Goal: Task Accomplishment & Management: Manage account settings

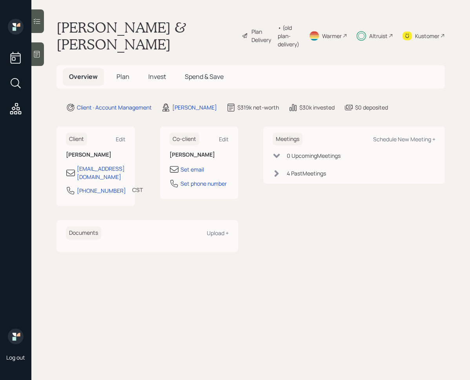
click at [42, 25] on div at bounding box center [37, 21] width 13 height 24
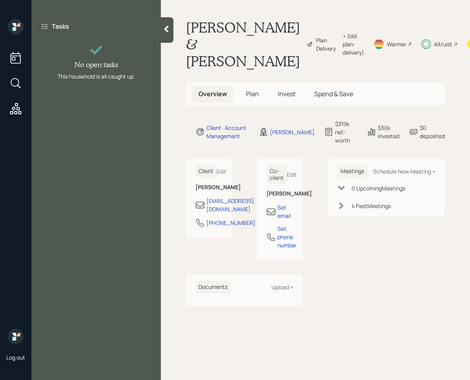
click at [169, 30] on icon at bounding box center [166, 29] width 8 height 8
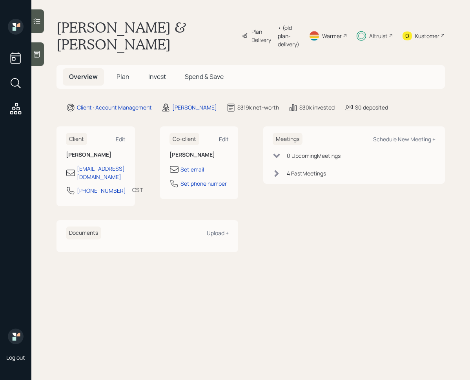
click at [159, 75] on span "Invest" at bounding box center [157, 76] width 18 height 9
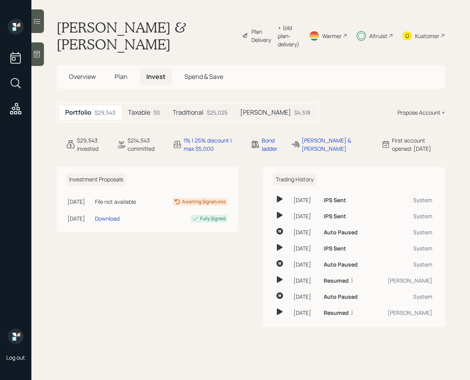
click at [159, 115] on div "$0" at bounding box center [156, 112] width 7 height 8
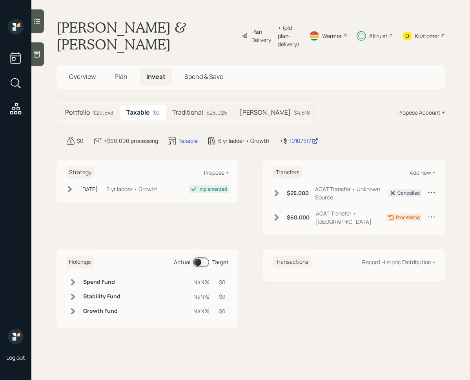
click at [192, 115] on h5 "Traditional" at bounding box center [187, 112] width 31 height 7
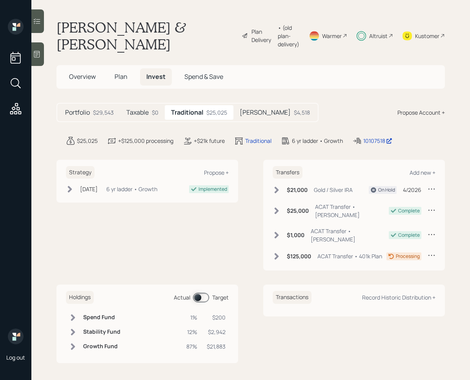
click at [196, 293] on span at bounding box center [201, 297] width 16 height 9
click at [124, 80] on span "Plan" at bounding box center [121, 76] width 13 height 9
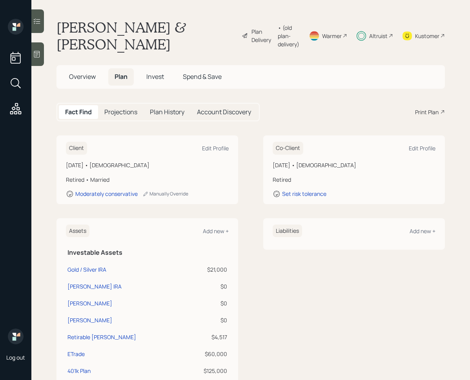
click at [158, 84] on h5 "Invest" at bounding box center [155, 76] width 30 height 17
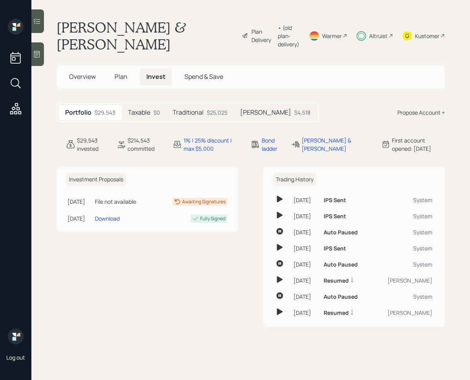
click at [189, 112] on h5 "Traditional" at bounding box center [188, 112] width 31 height 7
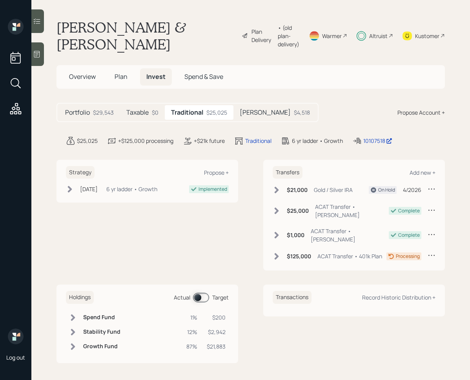
click at [73, 189] on icon at bounding box center [70, 189] width 8 height 8
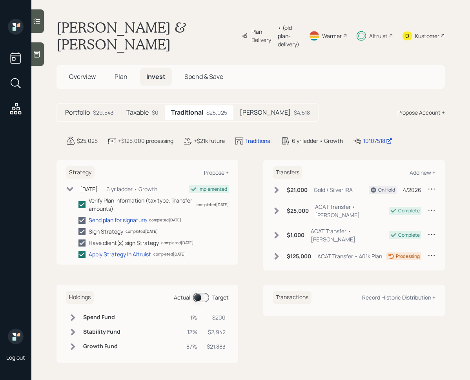
click at [73, 189] on icon at bounding box center [70, 189] width 8 height 8
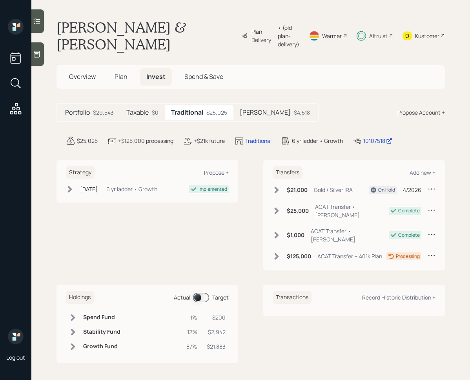
click at [127, 75] on h5 "Plan" at bounding box center [120, 76] width 25 height 17
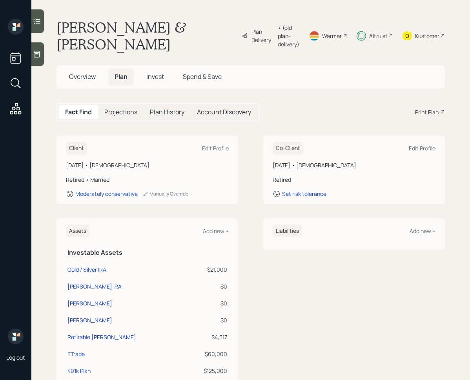
click at [144, 82] on h5 "Invest" at bounding box center [155, 76] width 30 height 17
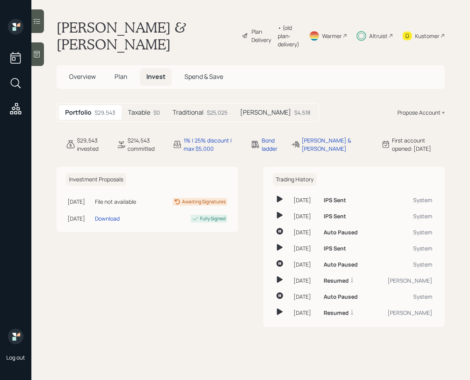
click at [196, 116] on div "Traditional $25,025" at bounding box center [199, 112] width 67 height 15
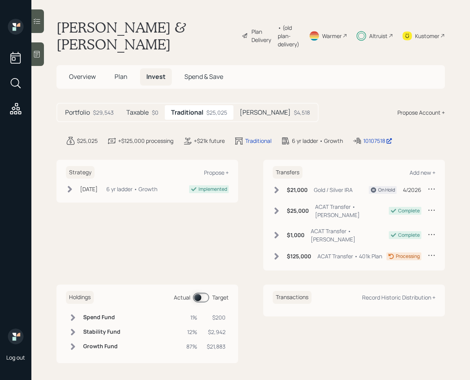
click at [199, 293] on span at bounding box center [201, 297] width 16 height 9
click at [70, 328] on icon at bounding box center [73, 332] width 8 height 8
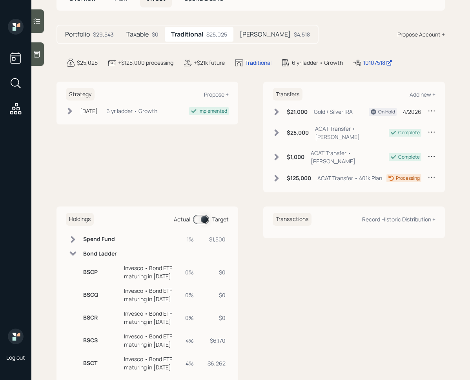
scroll to position [122, 0]
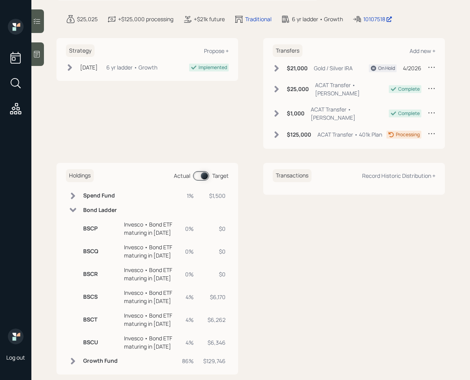
click at [203, 171] on span at bounding box center [201, 175] width 16 height 9
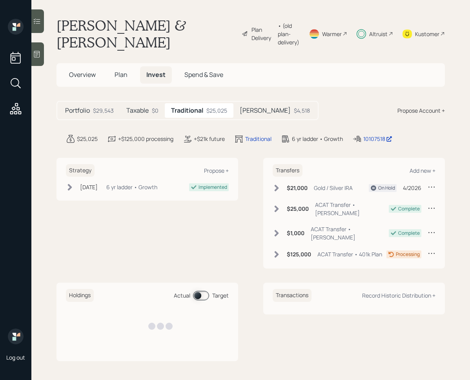
scroll to position [0, 0]
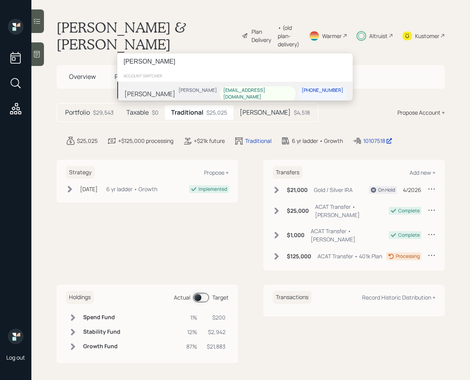
type input "[PERSON_NAME]"
click at [174, 87] on div "Tracey Latorelli Jonah Coleman tlatorelli@jhancock.com 617-304-0853" at bounding box center [234, 94] width 235 height 24
